Goal: Transaction & Acquisition: Book appointment/travel/reservation

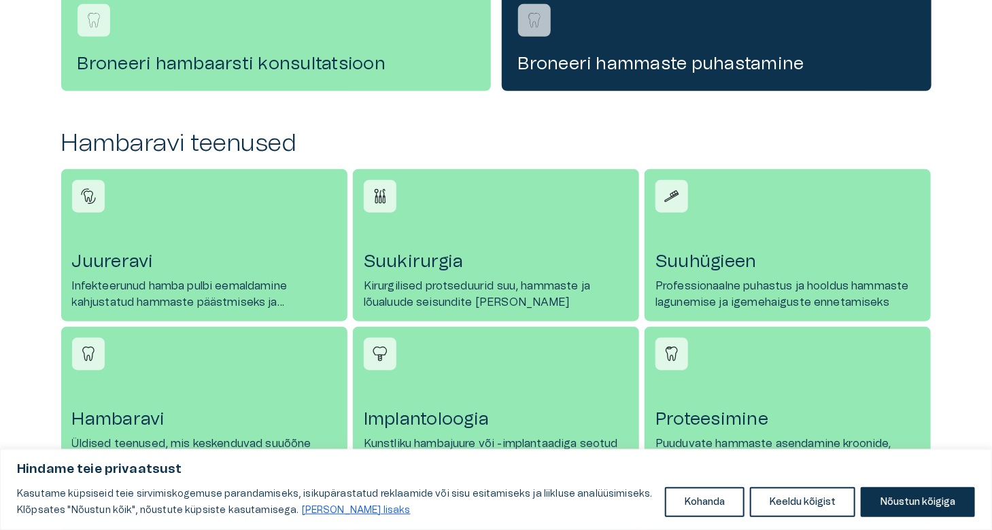
scroll to position [544, 0]
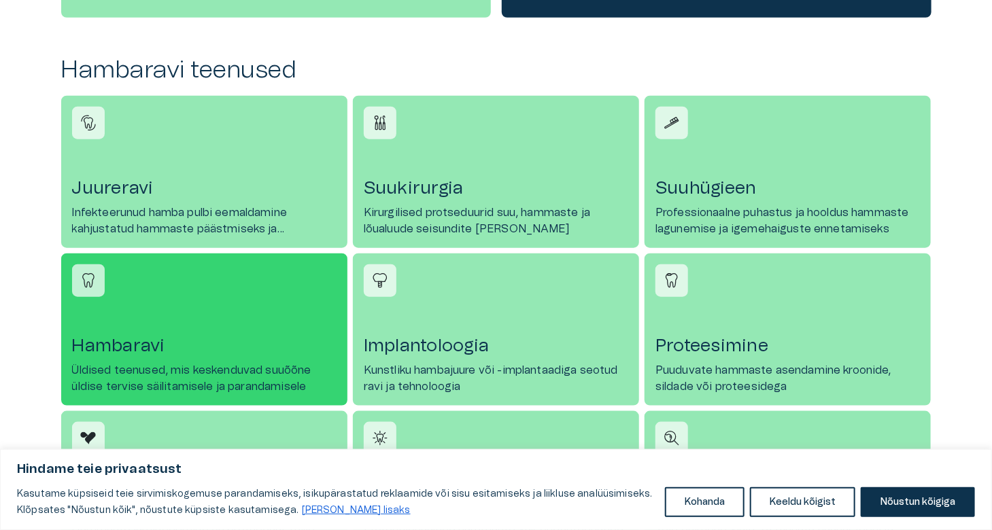
click at [119, 341] on h4 "Hambaravi" at bounding box center [204, 346] width 264 height 22
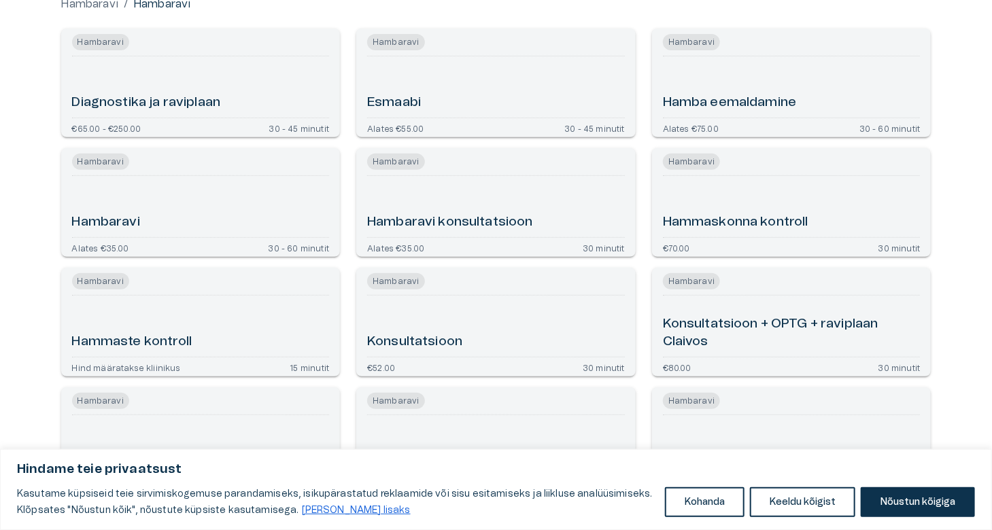
scroll to position [204, 0]
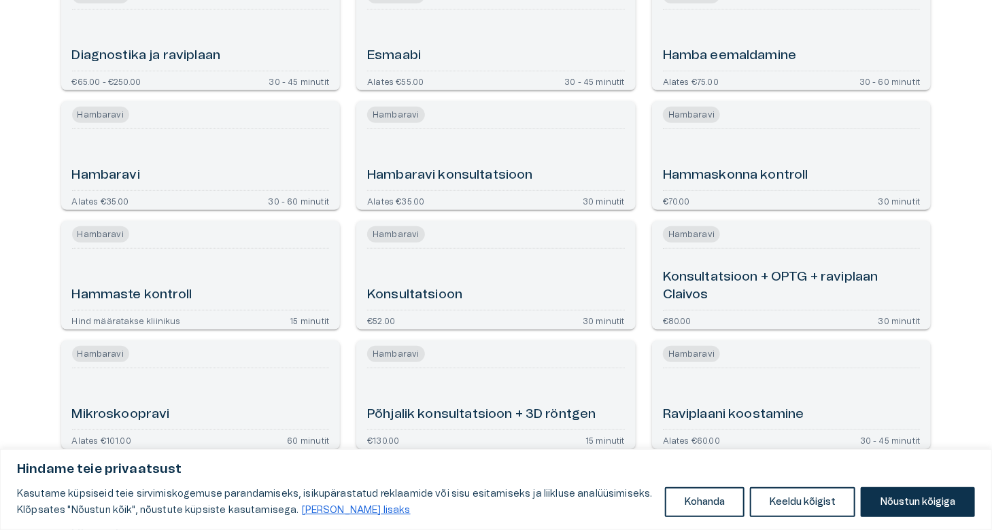
click at [113, 170] on h6 "Hambaravi" at bounding box center [106, 176] width 68 height 18
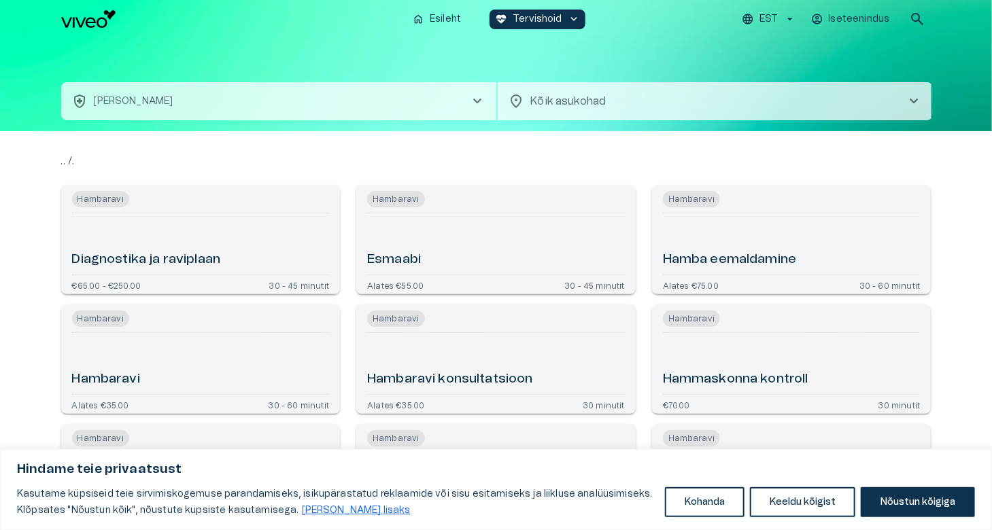
scroll to position [297, 0]
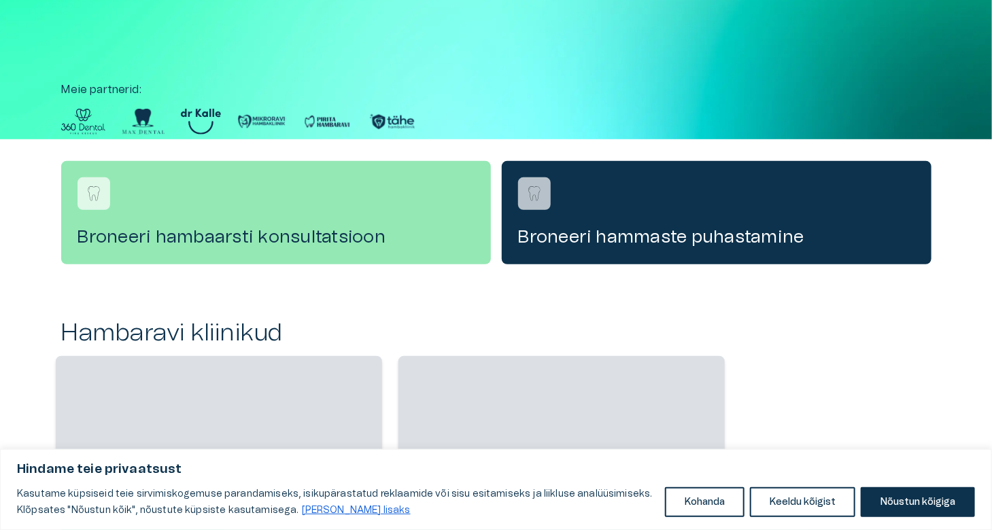
scroll to position [544, 0]
